Goal: Check status: Check status

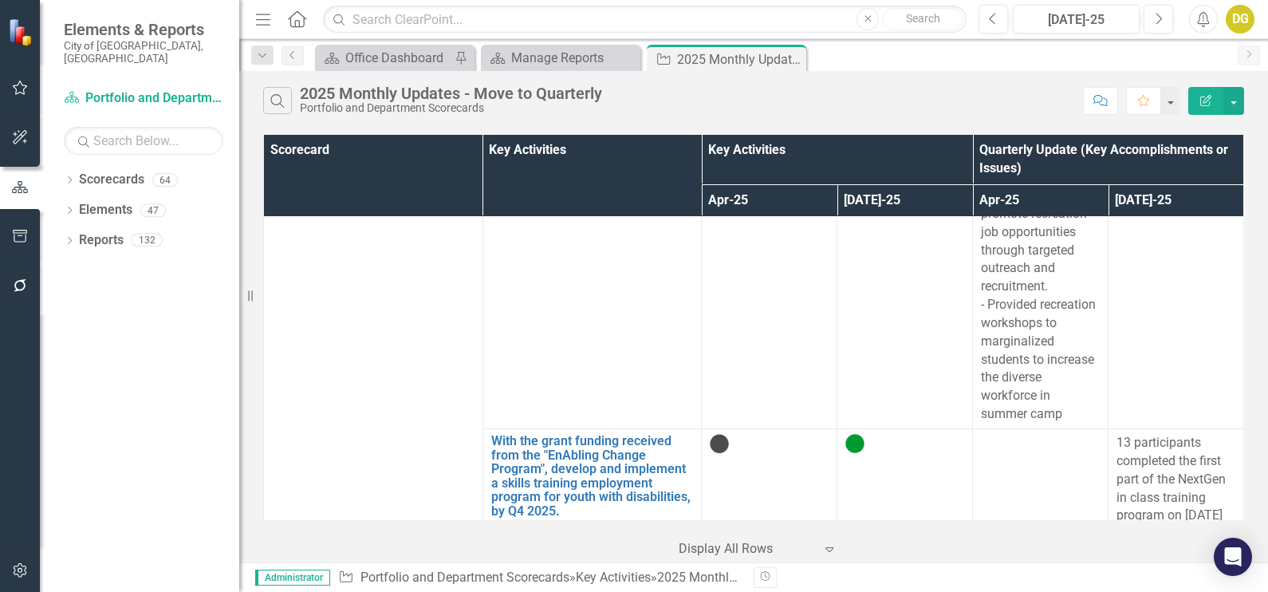
scroll to position [5981, 0]
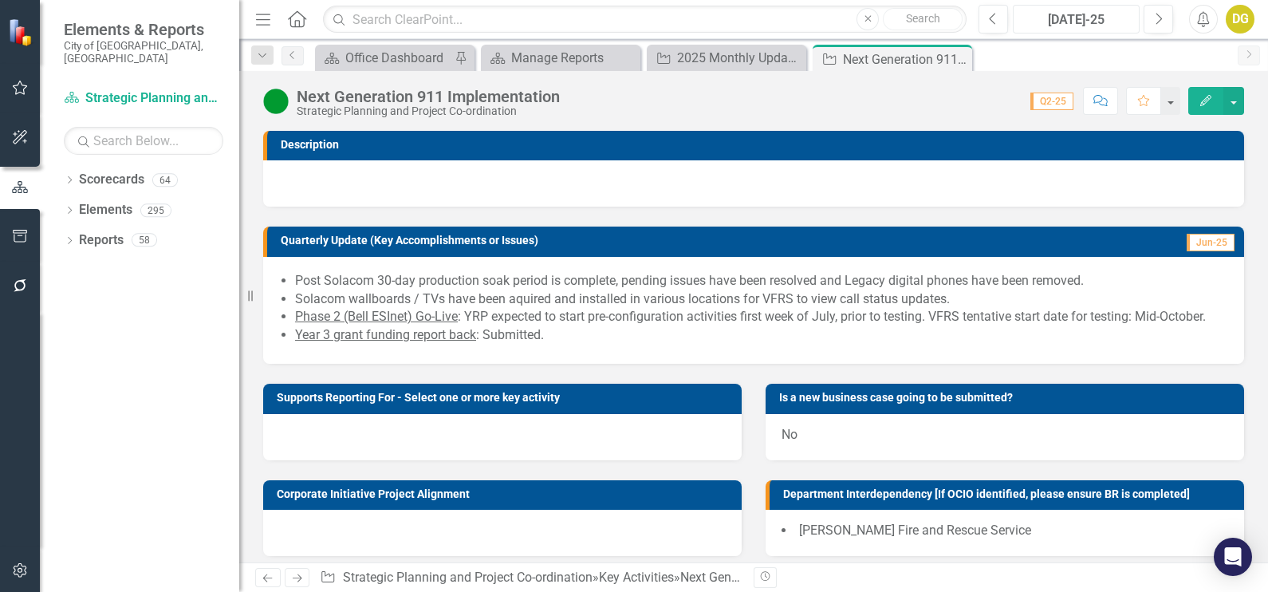
click at [1050, 21] on div "[DATE]-25" at bounding box center [1076, 19] width 116 height 19
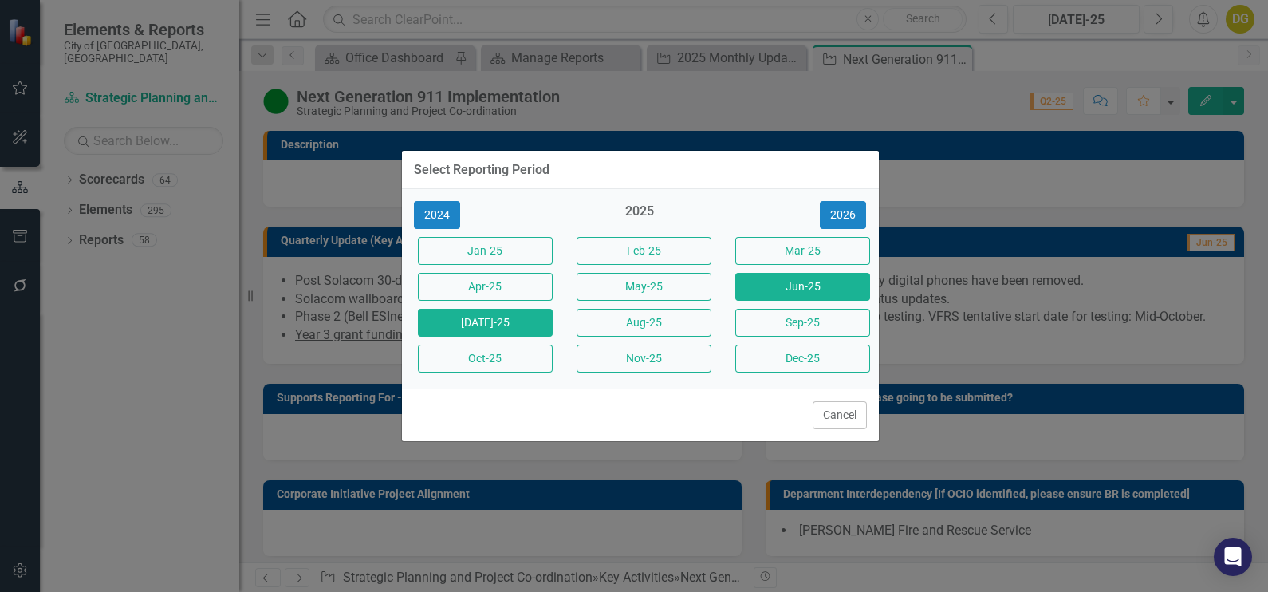
click at [770, 294] on button "Jun-25" at bounding box center [802, 287] width 135 height 28
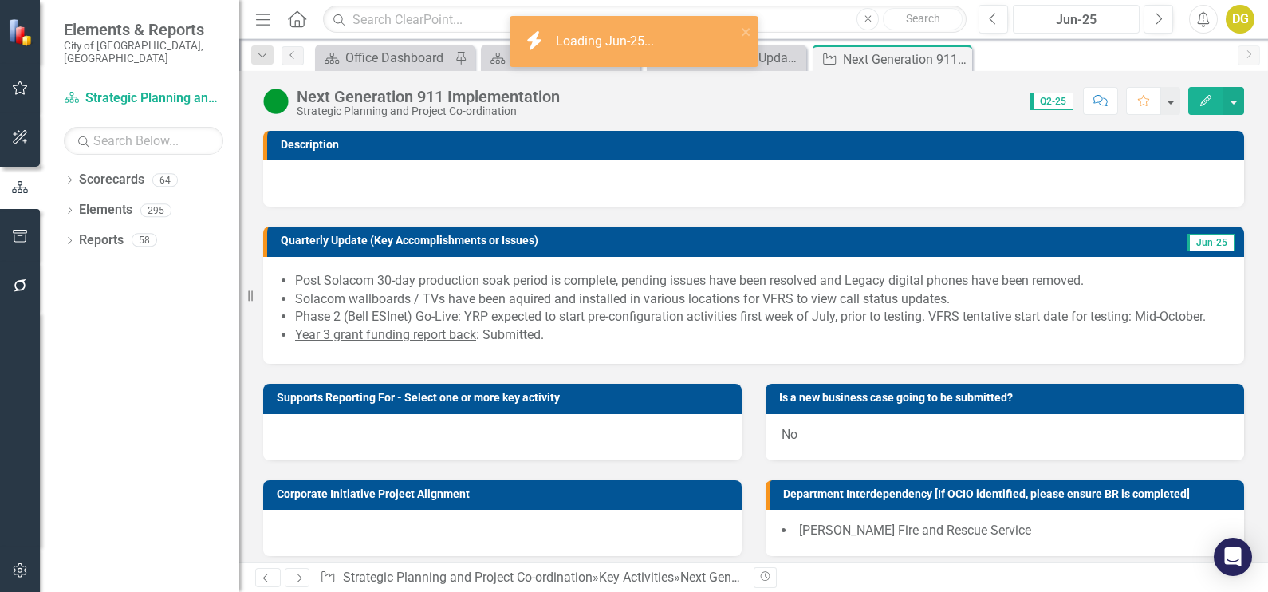
click at [1048, 24] on div "Jun-25" at bounding box center [1076, 19] width 116 height 19
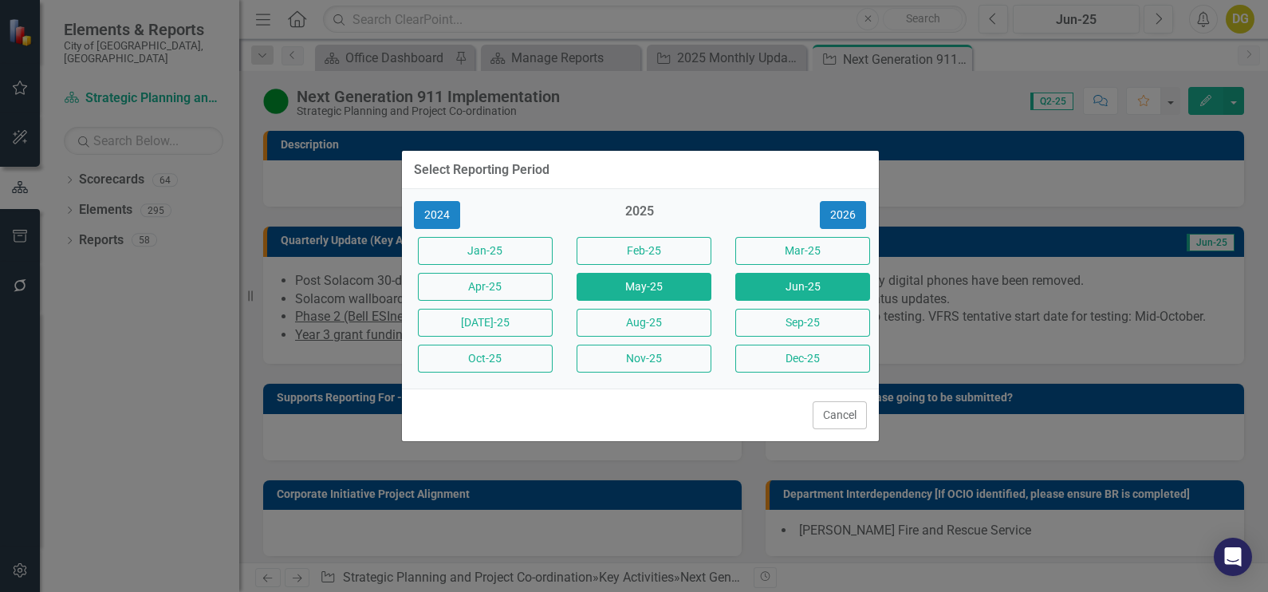
click at [691, 291] on button "May-25" at bounding box center [644, 287] width 135 height 28
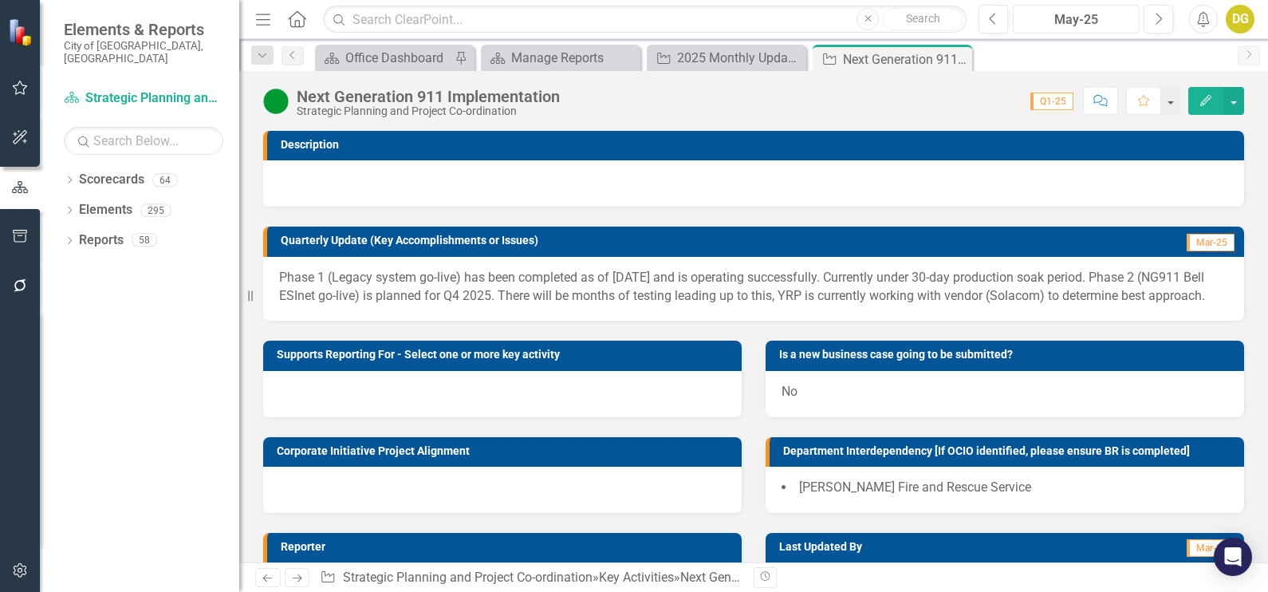
click at [1041, 22] on div "May-25" at bounding box center [1076, 19] width 116 height 19
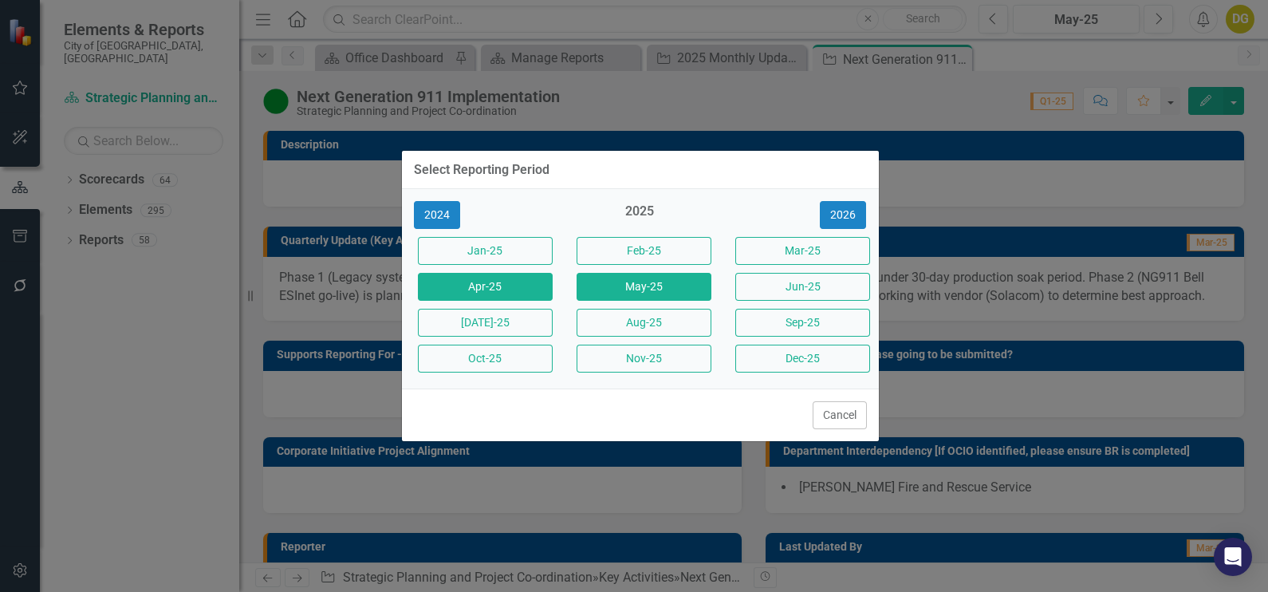
click at [465, 286] on button "Apr-25" at bounding box center [485, 287] width 135 height 28
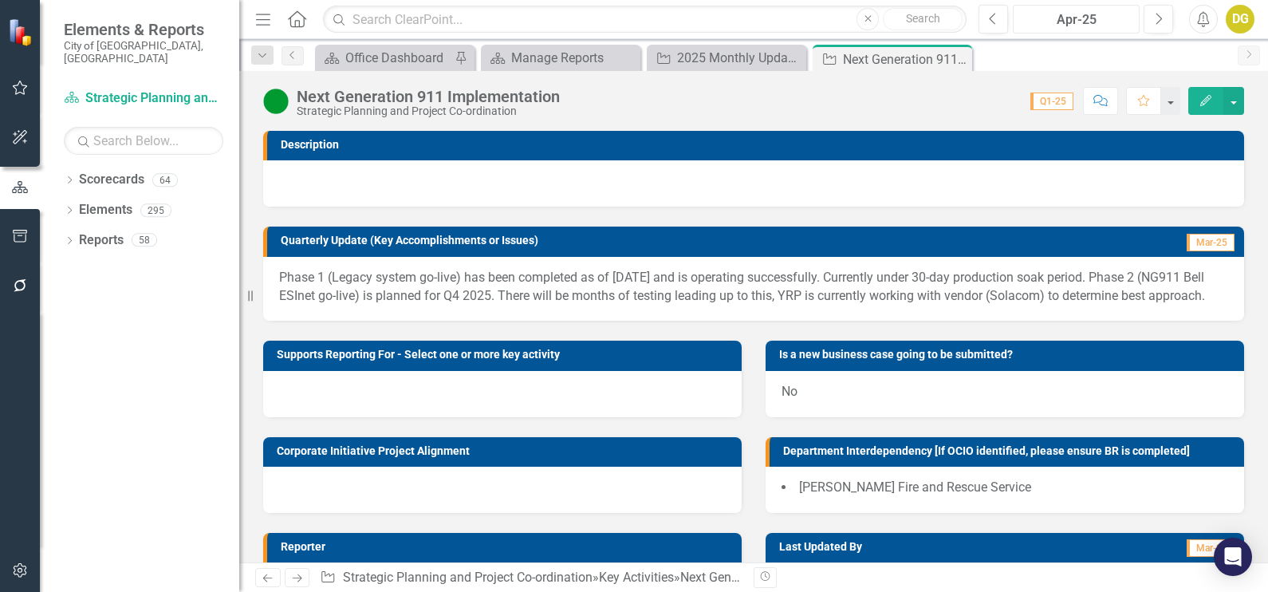
click at [1054, 26] on div "Apr-25" at bounding box center [1076, 19] width 116 height 19
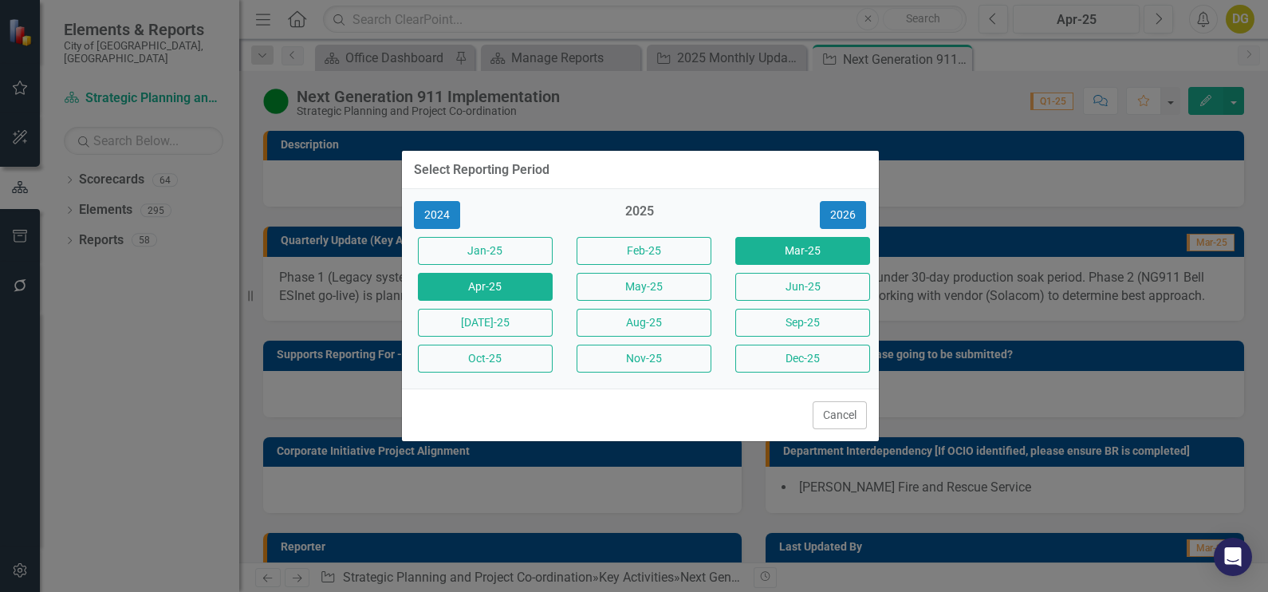
click at [790, 247] on button "Mar-25" at bounding box center [802, 251] width 135 height 28
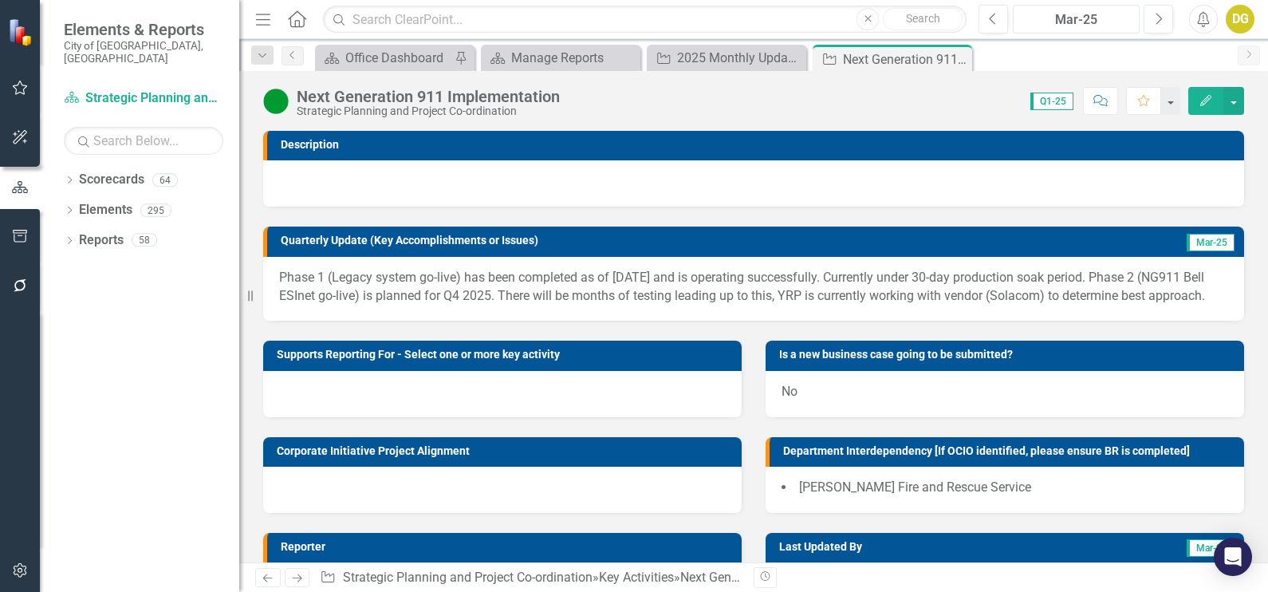
click at [1085, 12] on div "Mar-25" at bounding box center [1076, 19] width 116 height 19
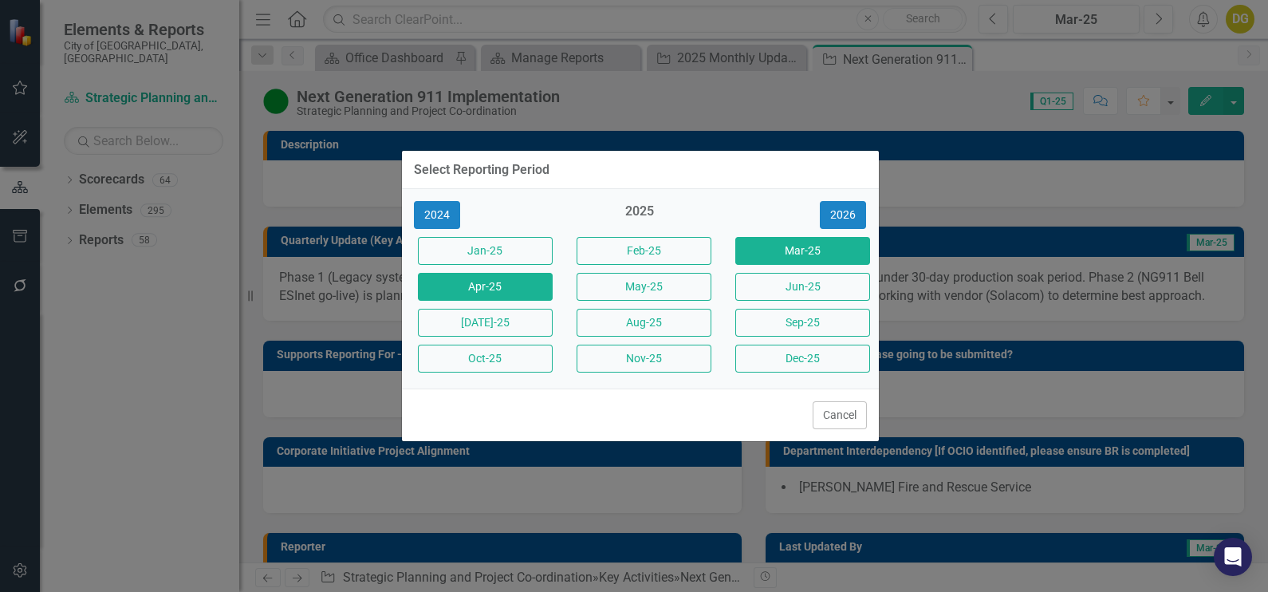
click at [434, 282] on button "Apr-25" at bounding box center [485, 287] width 135 height 28
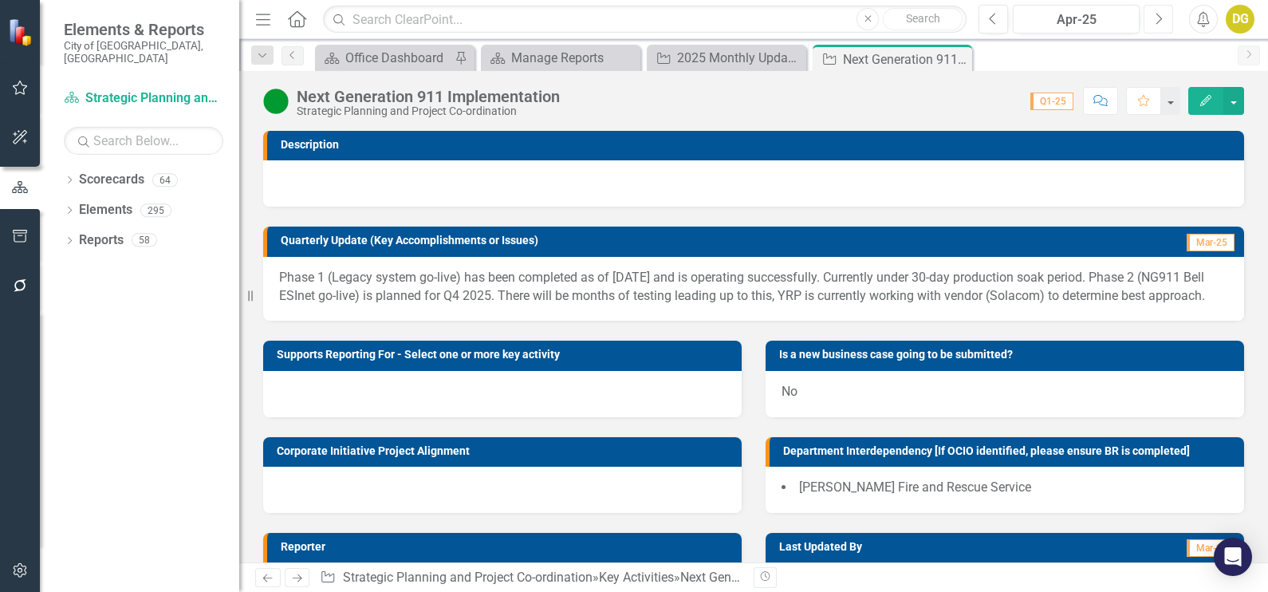
click at [1159, 16] on icon "Next" at bounding box center [1158, 19] width 9 height 14
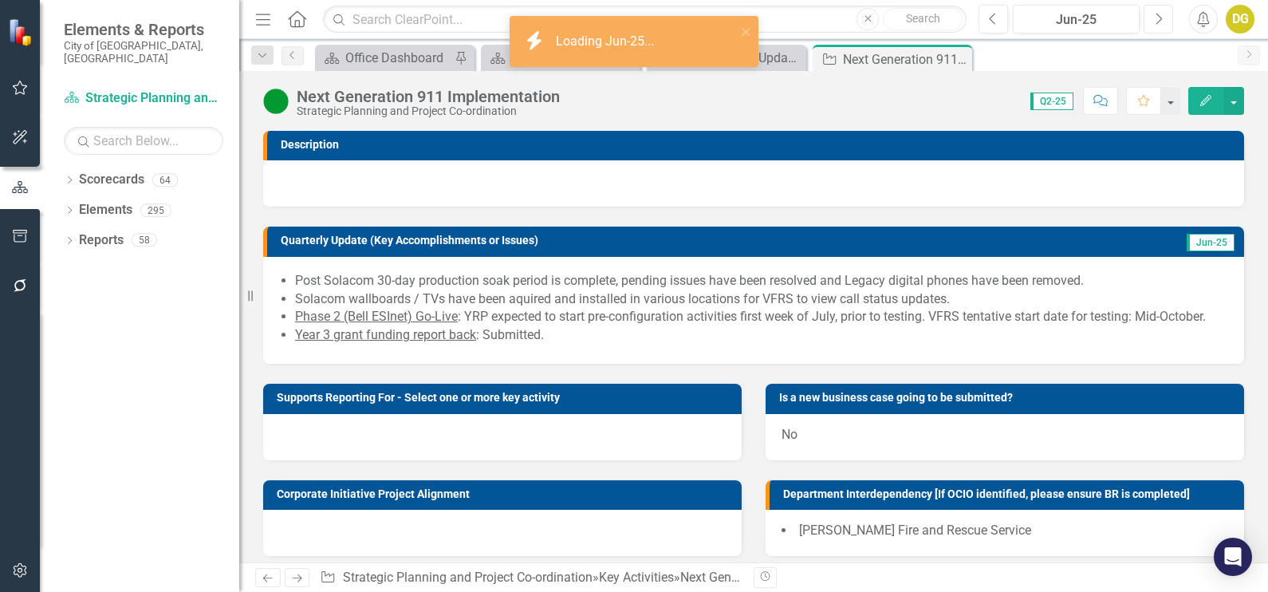
click at [1159, 16] on icon "Next" at bounding box center [1158, 19] width 9 height 14
click at [1077, 25] on div "Aug-25" at bounding box center [1076, 19] width 116 height 19
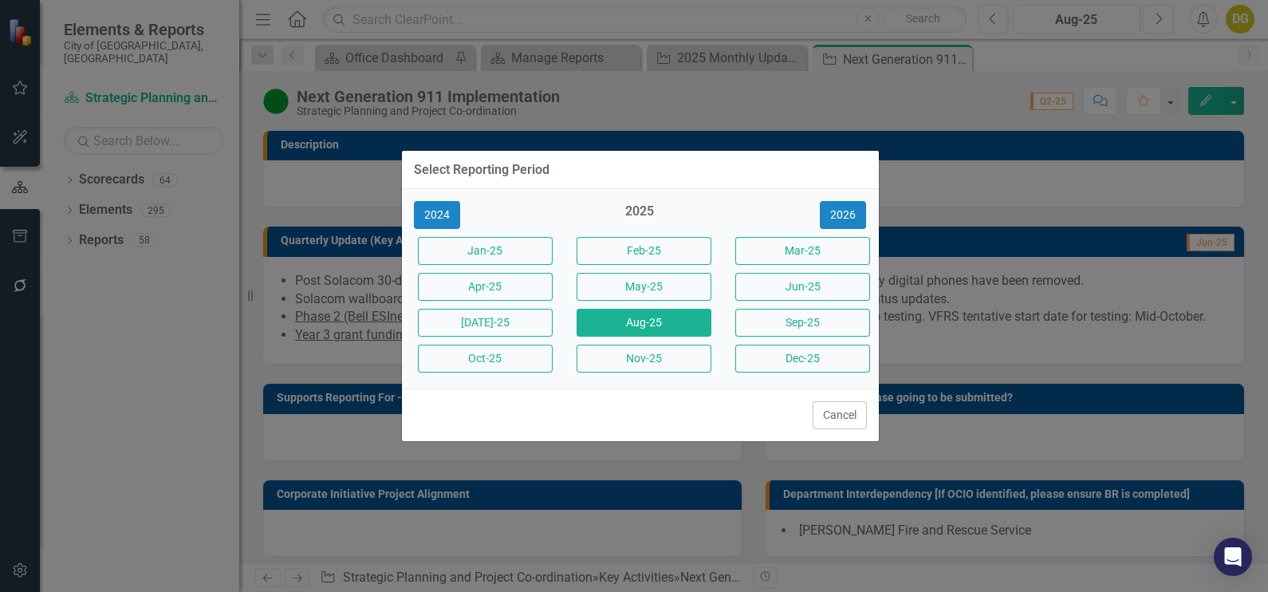
click at [522, 323] on button "[DATE]-25" at bounding box center [485, 323] width 135 height 28
